Goal: Check status: Check status

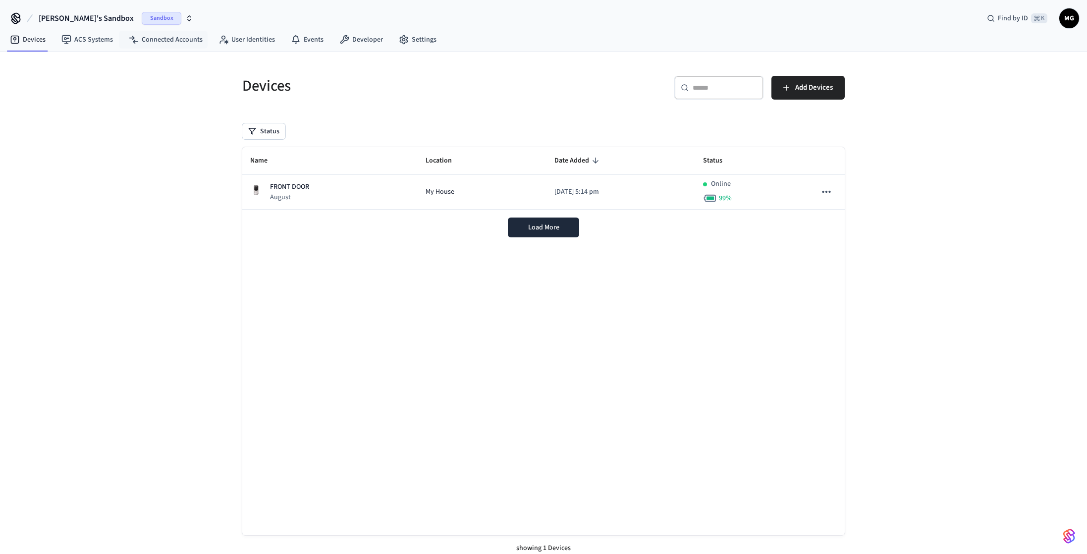
click at [142, 18] on span "Sandbox" at bounding box center [162, 18] width 40 height 13
click at [72, 80] on div "Production Production" at bounding box center [80, 82] width 136 height 13
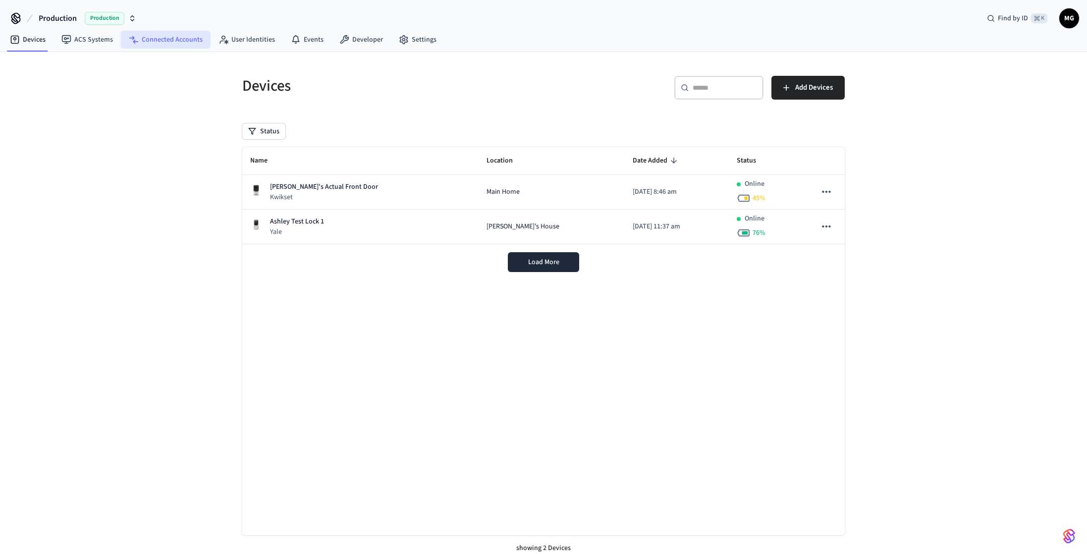
click at [156, 44] on link "Connected Accounts" at bounding box center [166, 40] width 90 height 18
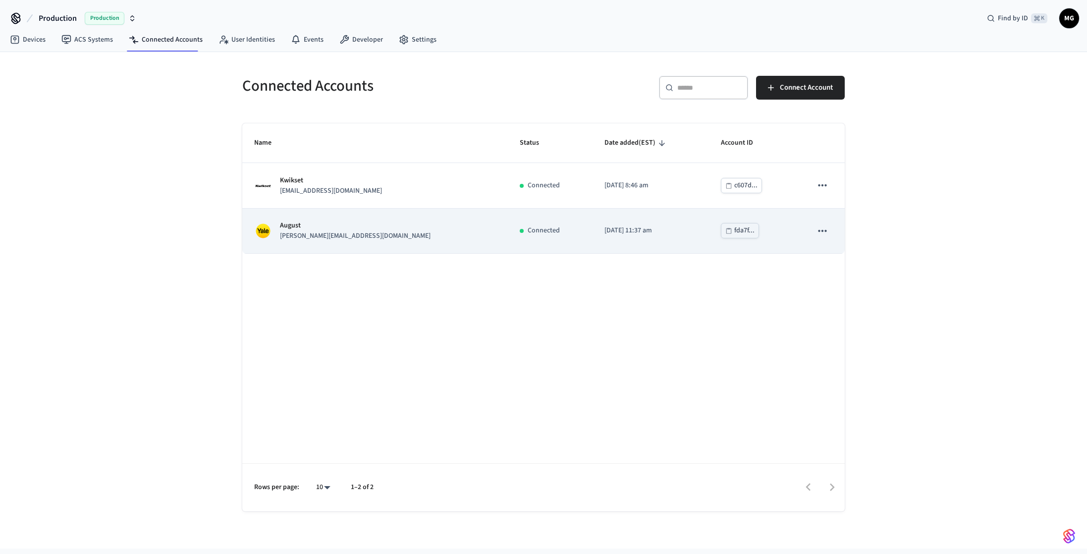
click at [367, 236] on div "[PERSON_NAME] [PERSON_NAME][EMAIL_ADDRESS][DOMAIN_NAME]" at bounding box center [375, 230] width 242 height 21
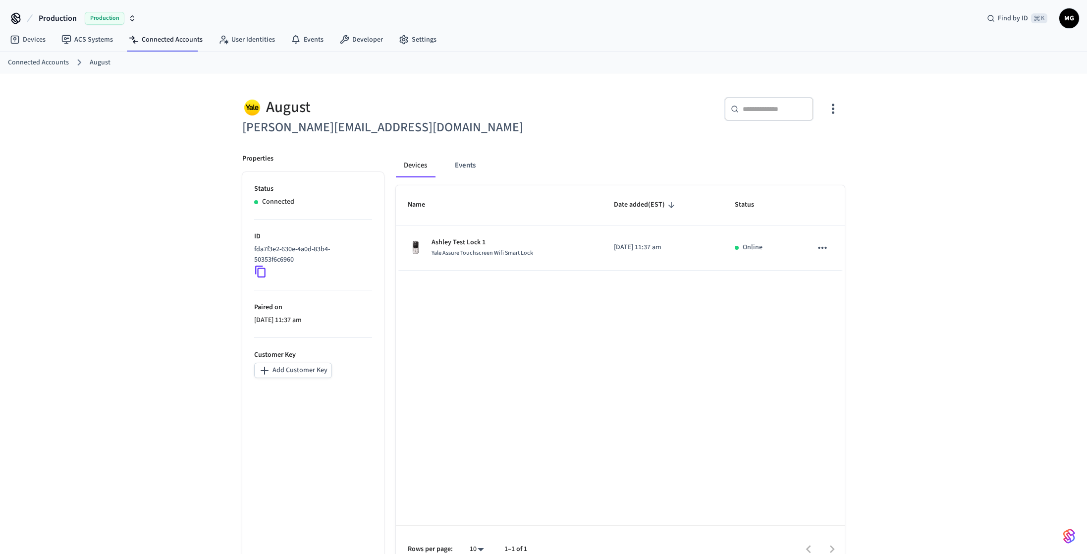
click at [276, 103] on div "August" at bounding box center [389, 107] width 295 height 20
click at [164, 37] on link "Connected Accounts" at bounding box center [166, 40] width 90 height 18
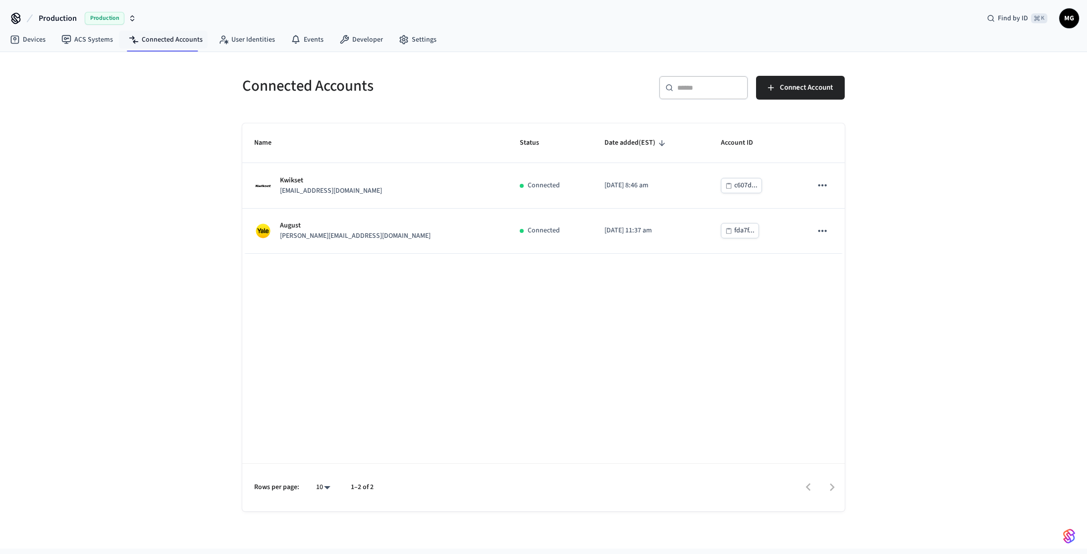
drag, startPoint x: 773, startPoint y: 375, endPoint x: 787, endPoint y: 371, distance: 15.0
click at [773, 375] on div "Name Status Date added (EST) Account ID Kwikset [EMAIL_ADDRESS][DOMAIN_NAME] Co…" at bounding box center [543, 317] width 602 height 388
